Goal: Transaction & Acquisition: Book appointment/travel/reservation

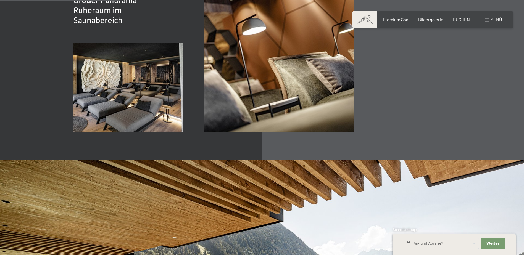
scroll to position [939, 0]
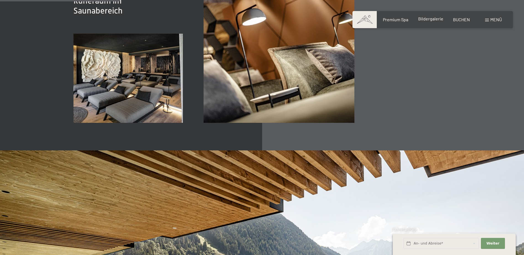
click at [424, 21] on span "Bildergalerie" at bounding box center [430, 18] width 25 height 5
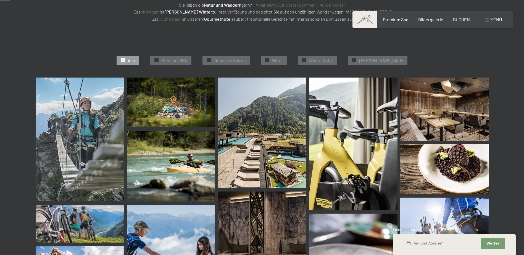
scroll to position [138, 0]
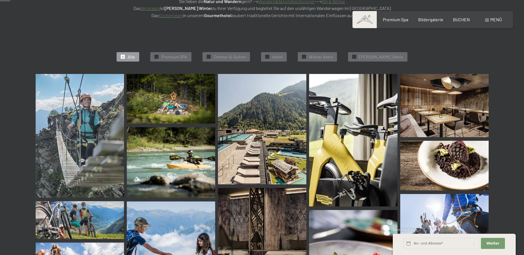
click at [286, 136] on img at bounding box center [262, 129] width 88 height 110
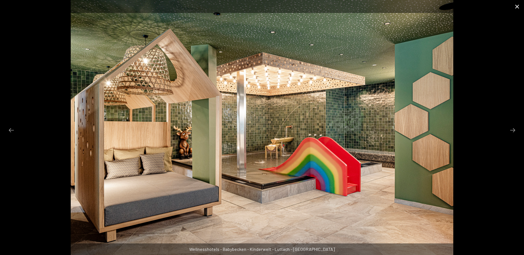
click at [518, 9] on button "Close gallery" at bounding box center [517, 6] width 14 height 13
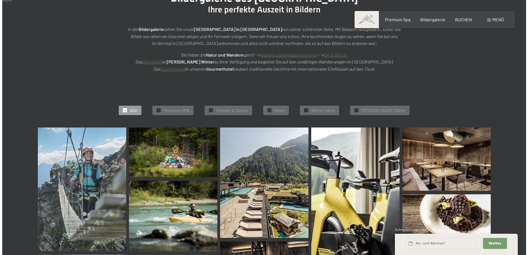
scroll to position [0, 0]
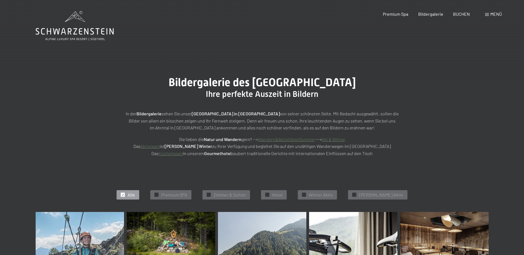
click at [494, 15] on span "Menü" at bounding box center [496, 13] width 12 height 5
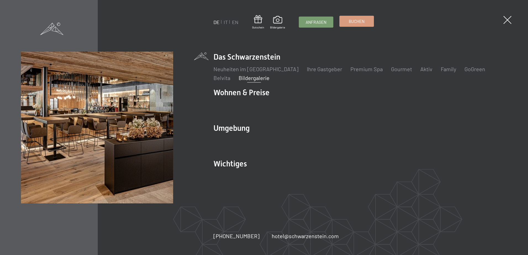
click at [354, 20] on span "Buchen" at bounding box center [357, 22] width 16 height 6
click at [349, 23] on span "Buchen" at bounding box center [357, 22] width 16 height 6
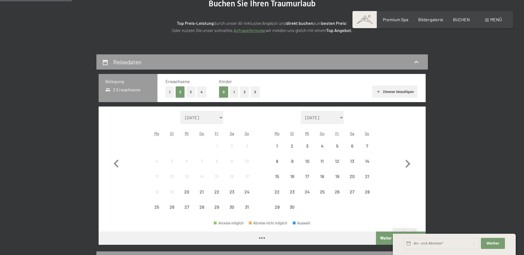
scroll to position [83, 0]
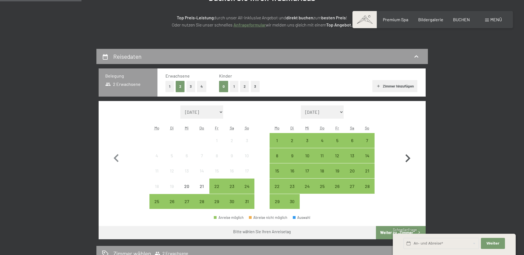
click at [410, 158] on icon "button" at bounding box center [408, 159] width 16 height 16
select select "2025-09-01"
select select "2025-10-01"
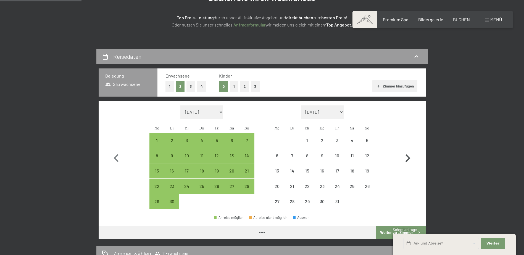
click at [410, 158] on icon "button" at bounding box center [408, 159] width 16 height 16
select select "2025-10-01"
select select "2025-11-01"
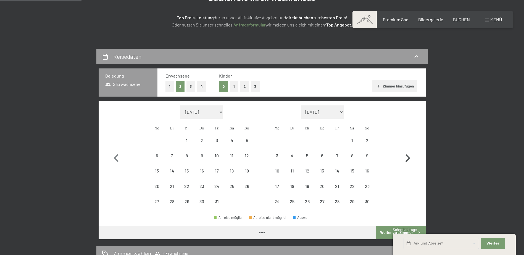
select select "2025-10-01"
select select "2025-11-01"
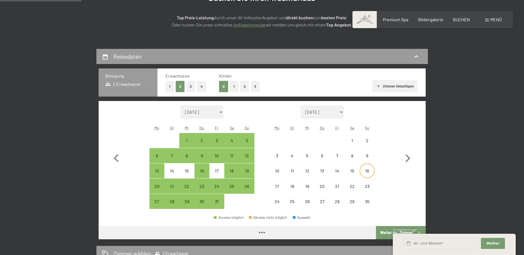
select select "2025-10-01"
select select "2025-11-01"
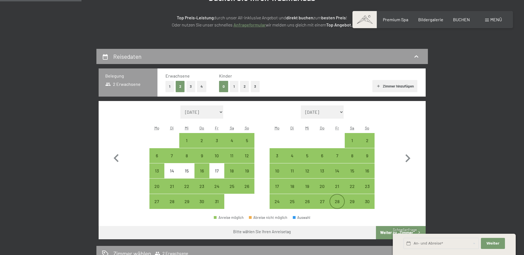
click at [337, 201] on div "28" at bounding box center [337, 206] width 14 height 14
select select "2025-10-01"
select select "2025-11-01"
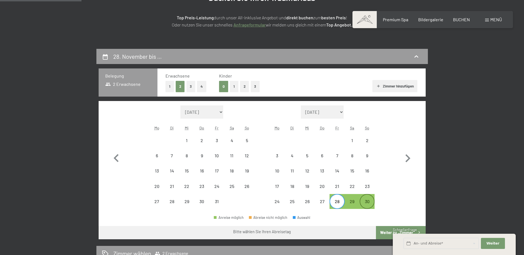
click at [368, 202] on div "30" at bounding box center [367, 206] width 14 height 14
select select "2025-10-01"
select select "2025-11-01"
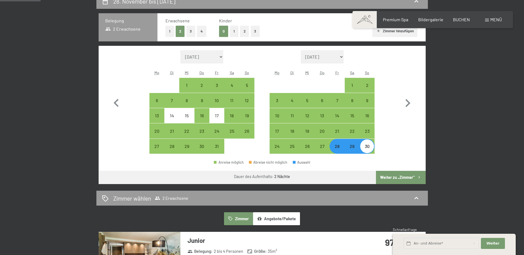
click at [412, 175] on button "Weiter zu „Zimmer“" at bounding box center [400, 177] width 49 height 13
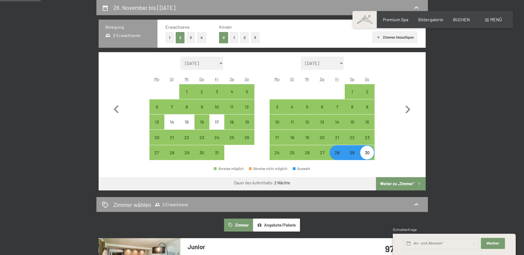
select select "2025-10-01"
select select "2025-11-01"
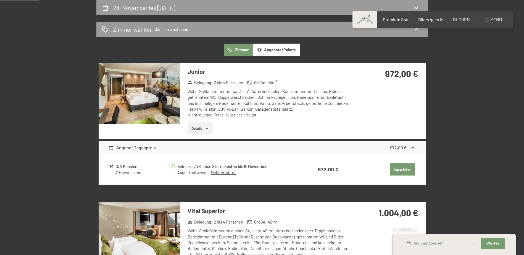
click at [188, 135] on div "Junior Belegung : 2 bis 4 Personen Größe : 35 m² Wohn-Schlafzimmer mit ca. 35 m…" at bounding box center [266, 101] width 172 height 76
click at [196, 132] on button "Details" at bounding box center [200, 128] width 25 height 12
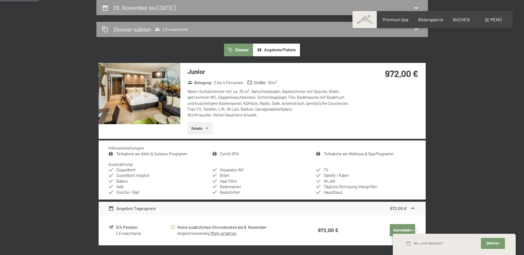
click at [205, 126] on button "Details" at bounding box center [200, 128] width 25 height 12
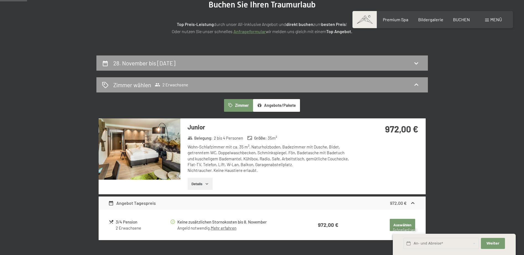
scroll to position [83, 0]
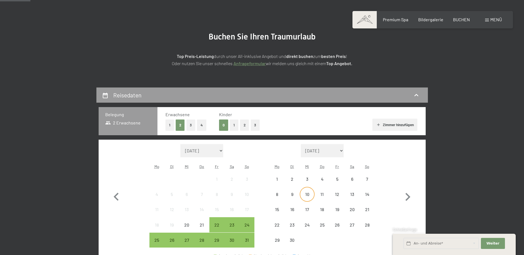
scroll to position [110, 0]
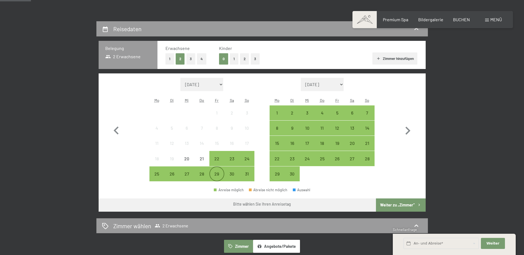
click at [221, 176] on div "29" at bounding box center [217, 179] width 14 height 14
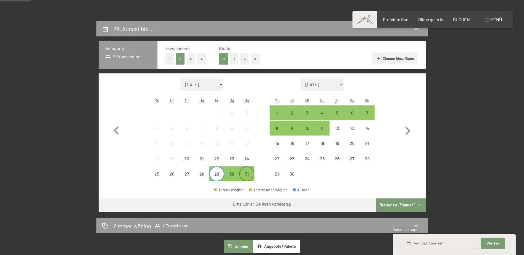
click at [246, 176] on div "31" at bounding box center [247, 179] width 14 height 14
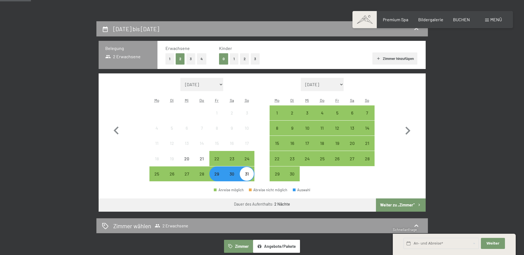
click at [406, 207] on button "Weiter zu „Zimmer“" at bounding box center [400, 205] width 49 height 13
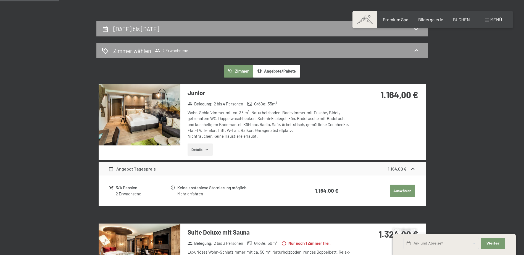
scroll to position [132, 0]
